Goal: Find specific page/section: Find specific page/section

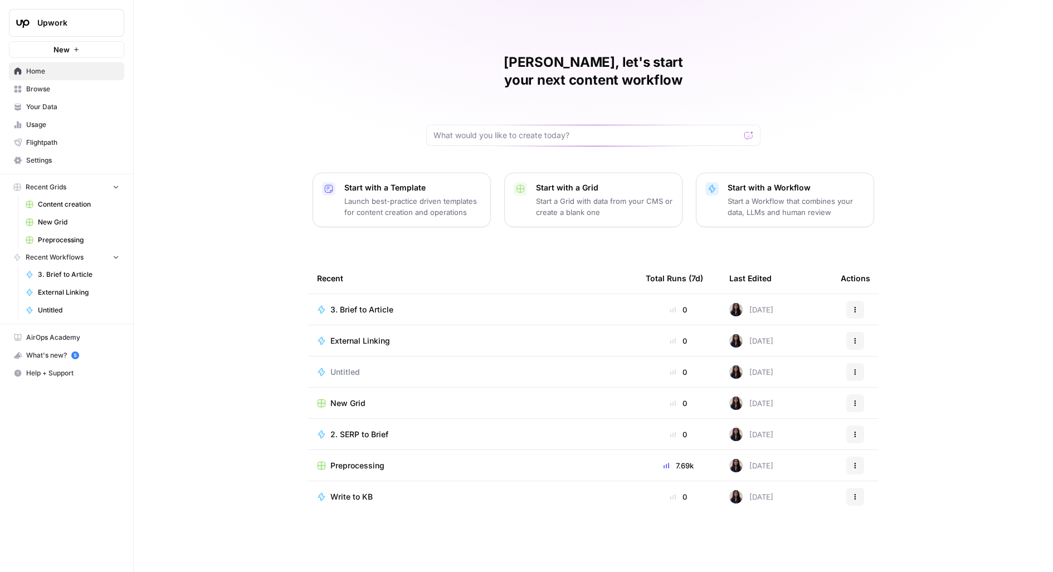
click at [74, 16] on button "Upwork" at bounding box center [66, 23] width 115 height 28
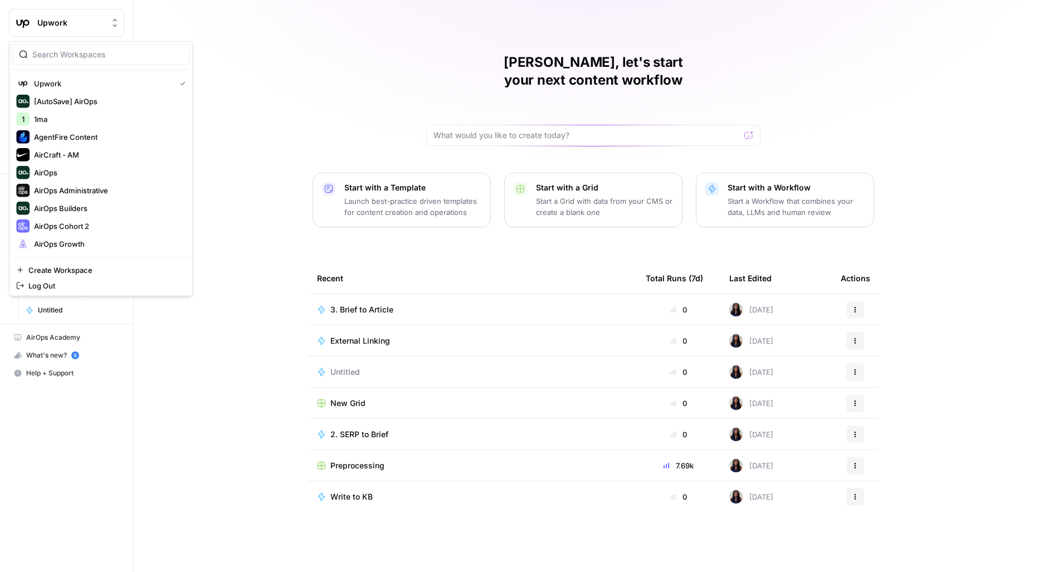
click at [98, 57] on input "search" at bounding box center [107, 54] width 150 height 11
click at [161, 54] on input "search" at bounding box center [107, 54] width 150 height 11
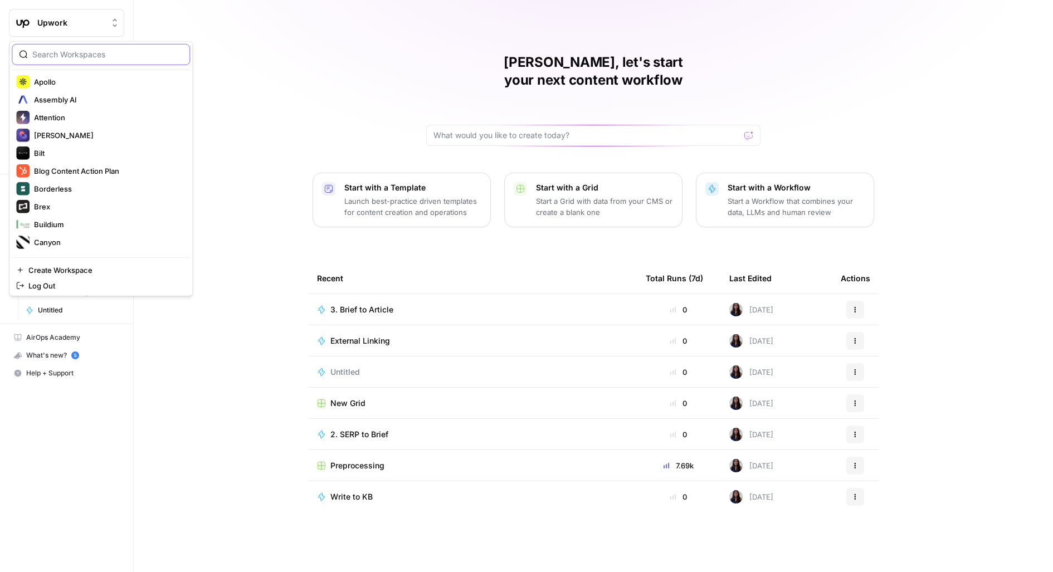
click at [110, 56] on input "search" at bounding box center [107, 54] width 150 height 11
type input "m"
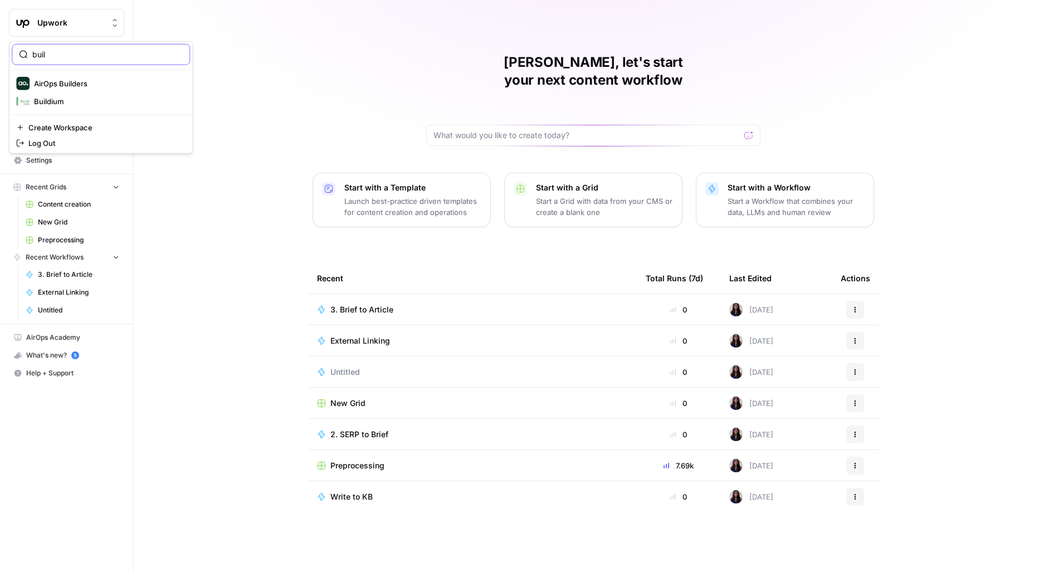
type input "buil"
click button "AirOps Builders" at bounding box center [101, 84] width 178 height 18
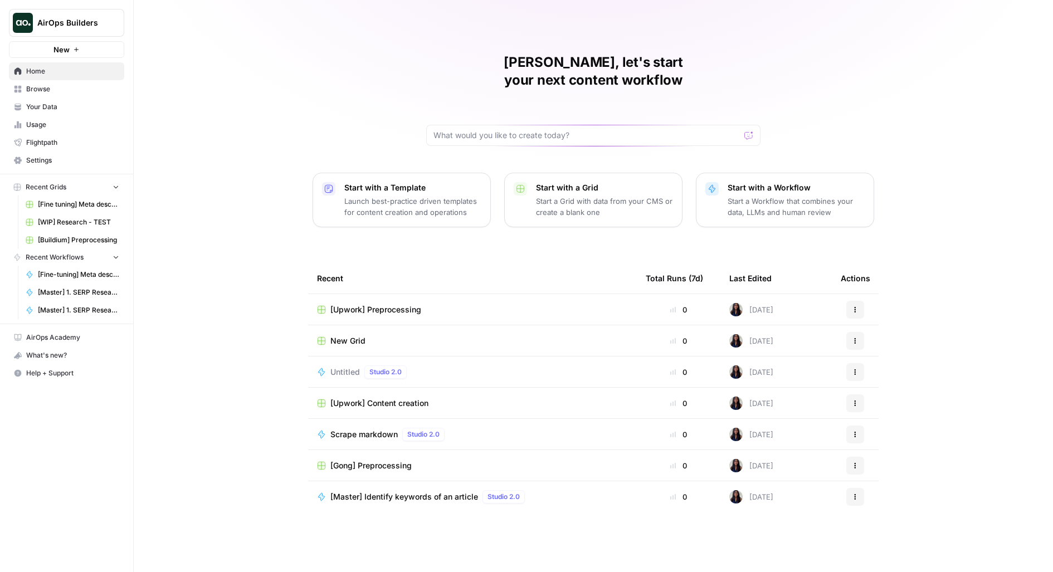
click at [42, 93] on span "Browse" at bounding box center [72, 89] width 93 height 10
